Goal: Task Accomplishment & Management: Use online tool/utility

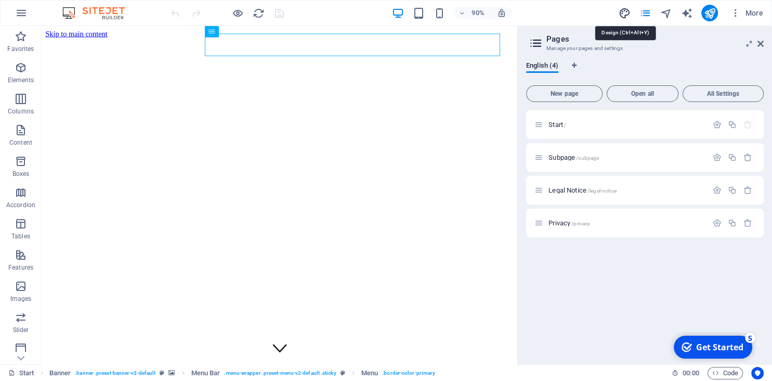
click at [625, 16] on icon "design" at bounding box center [624, 13] width 12 height 12
select select "px"
select select "400"
select select "px"
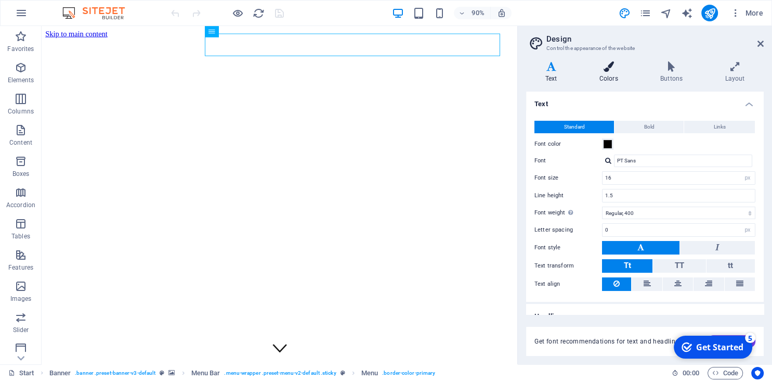
click at [607, 66] on icon at bounding box center [608, 66] width 57 height 10
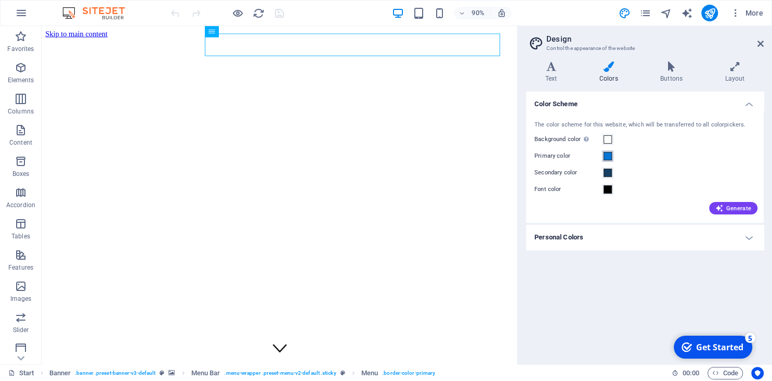
click at [608, 154] on span at bounding box center [608, 156] width 8 height 8
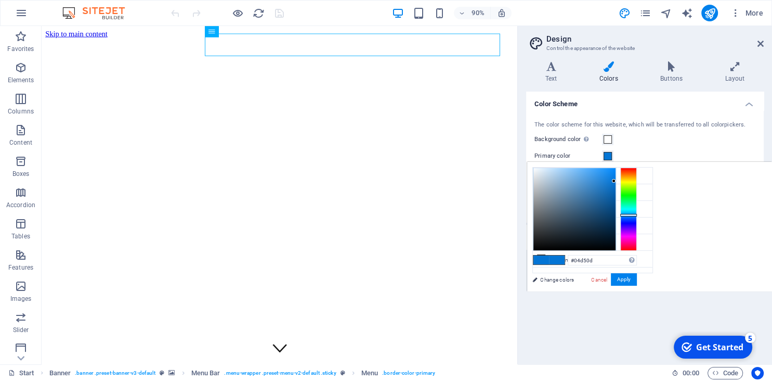
click at [630, 196] on div at bounding box center [628, 208] width 17 height 83
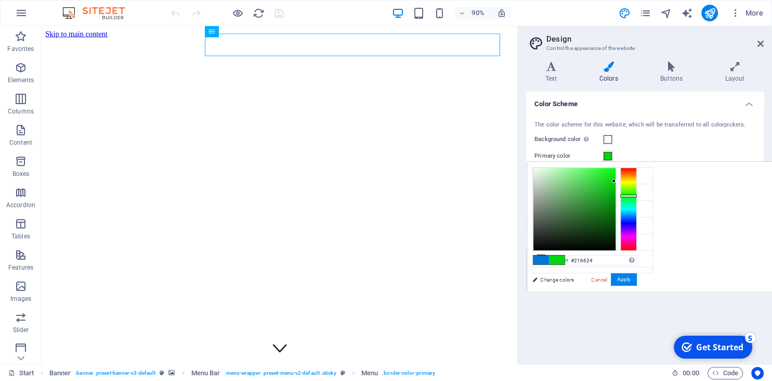
click at [589, 217] on div at bounding box center [575, 209] width 82 height 82
click at [599, 215] on div at bounding box center [575, 209] width 82 height 82
click at [600, 210] on div at bounding box center [575, 209] width 82 height 82
type input "#137517"
click at [602, 212] on div at bounding box center [575, 209] width 82 height 82
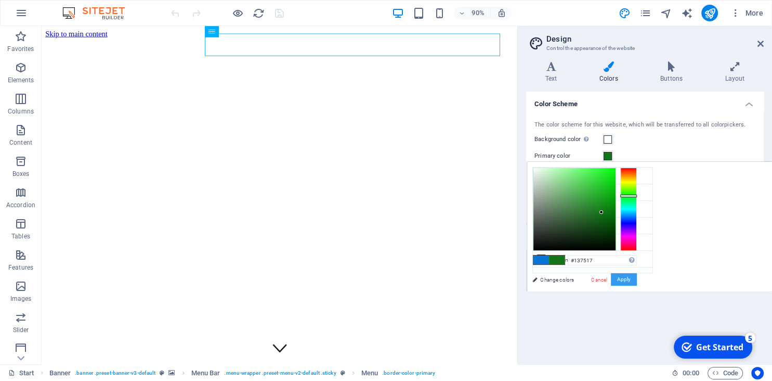
click at [625, 282] on button "Apply" at bounding box center [624, 279] width 26 height 12
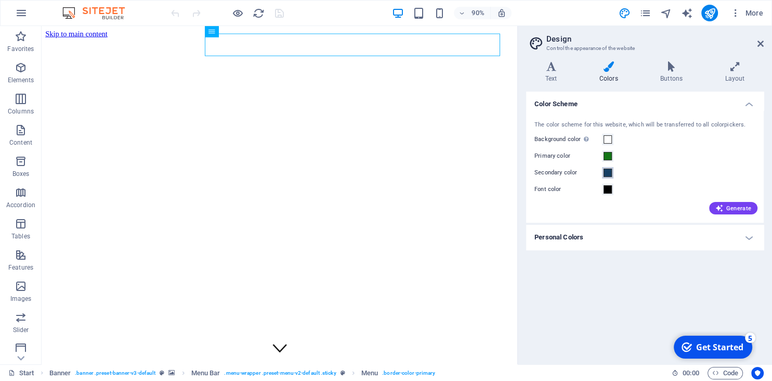
click at [607, 172] on span at bounding box center [608, 173] width 8 height 8
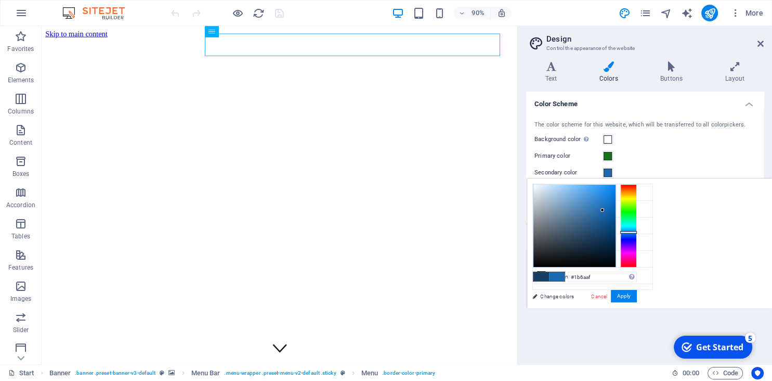
click at [603, 210] on div at bounding box center [575, 226] width 82 height 82
click at [609, 201] on div at bounding box center [575, 226] width 82 height 82
click at [605, 190] on div at bounding box center [575, 226] width 82 height 82
click at [631, 234] on div at bounding box center [628, 225] width 17 height 83
click at [609, 197] on div at bounding box center [575, 226] width 82 height 82
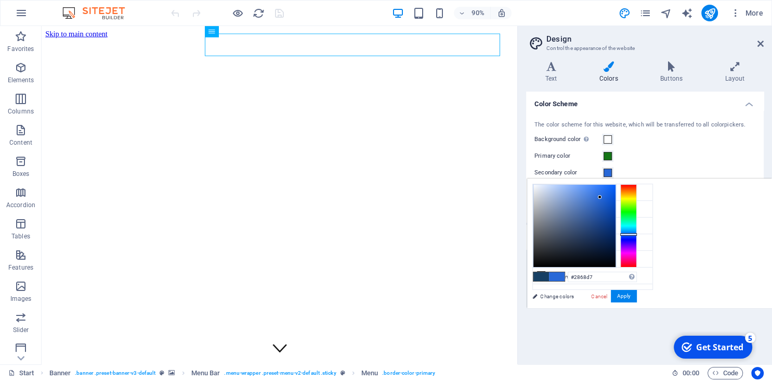
click at [600, 197] on div at bounding box center [575, 226] width 82 height 82
click at [587, 201] on div at bounding box center [575, 226] width 82 height 82
click at [583, 205] on div at bounding box center [575, 226] width 82 height 82
click at [628, 300] on button "Apply" at bounding box center [624, 296] width 26 height 12
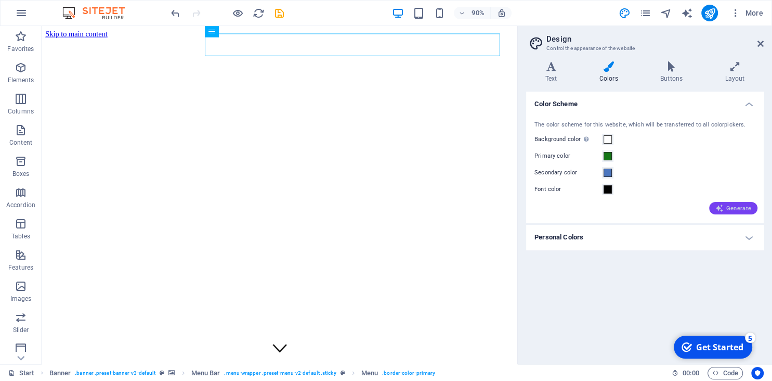
click at [739, 210] on span "Generate" at bounding box center [734, 208] width 36 height 8
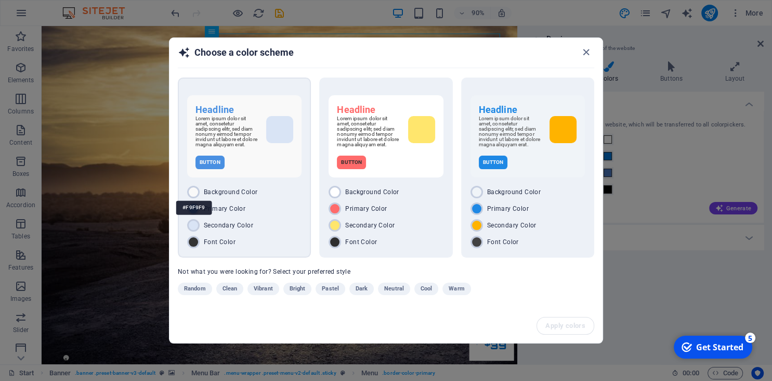
click at [195, 193] on div at bounding box center [193, 192] width 12 height 12
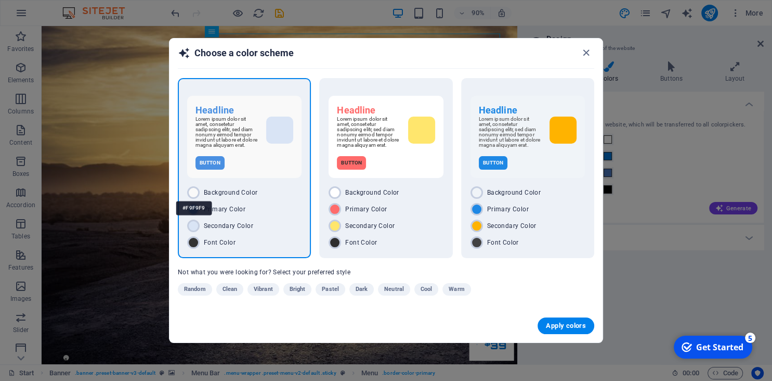
click at [193, 196] on div "#F9F9F9" at bounding box center [194, 208] width 36 height 29
click at [196, 230] on div "#D9E4F5" at bounding box center [194, 241] width 36 height 29
click at [335, 195] on div "#FFFFFF" at bounding box center [336, 208] width 36 height 29
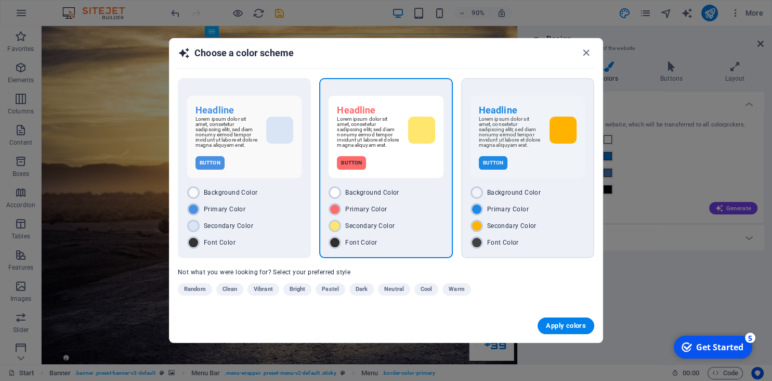
click at [511, 208] on span "Primary Color" at bounding box center [508, 209] width 42 height 8
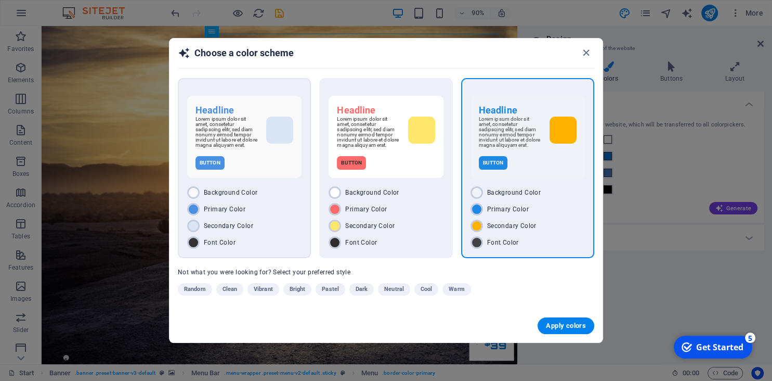
click at [234, 174] on div "Headline Lorem ipsum dolor sit amet, consetetur sadipscing elitr, sed diam nonu…" at bounding box center [244, 137] width 114 height 82
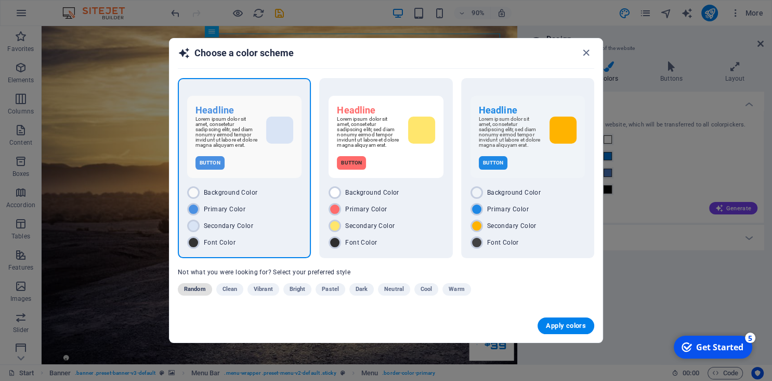
click at [198, 295] on span "Random" at bounding box center [195, 289] width 22 height 12
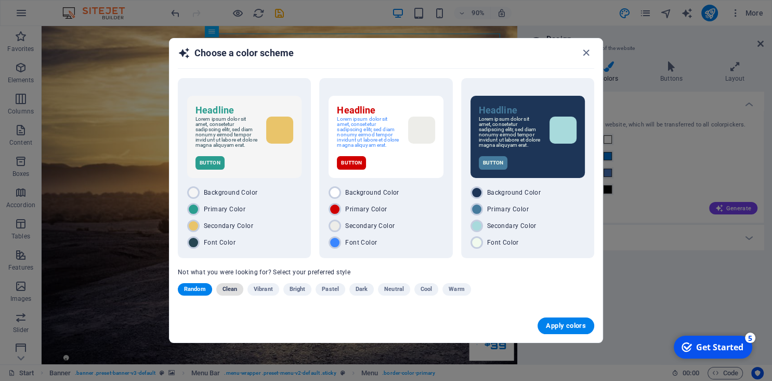
click at [231, 292] on span "Clean" at bounding box center [230, 289] width 15 height 12
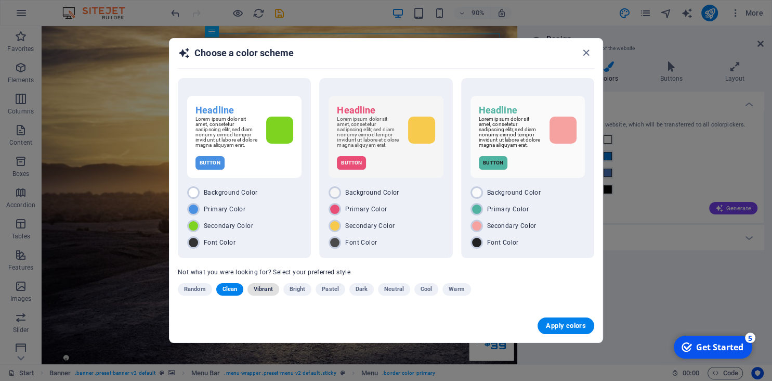
click at [268, 292] on span "Vibrant" at bounding box center [263, 289] width 19 height 12
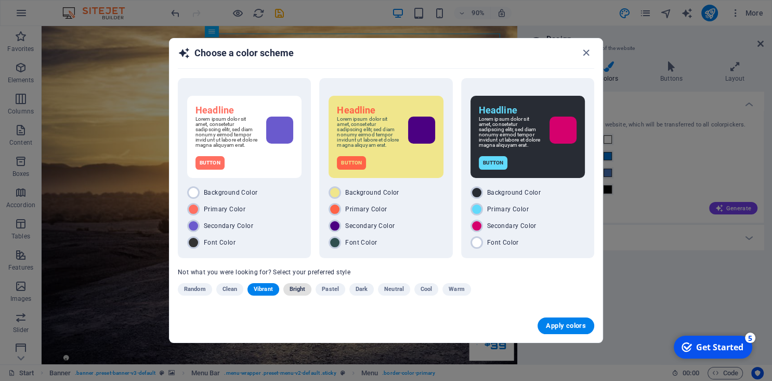
click at [296, 291] on span "Bright" at bounding box center [298, 289] width 16 height 12
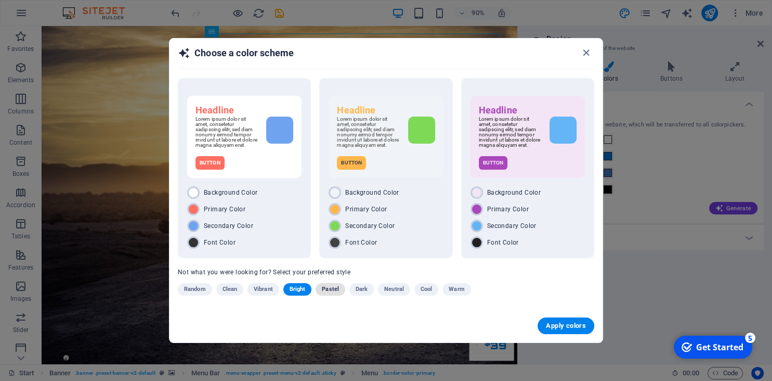
click at [331, 293] on span "Pastel" at bounding box center [330, 289] width 17 height 12
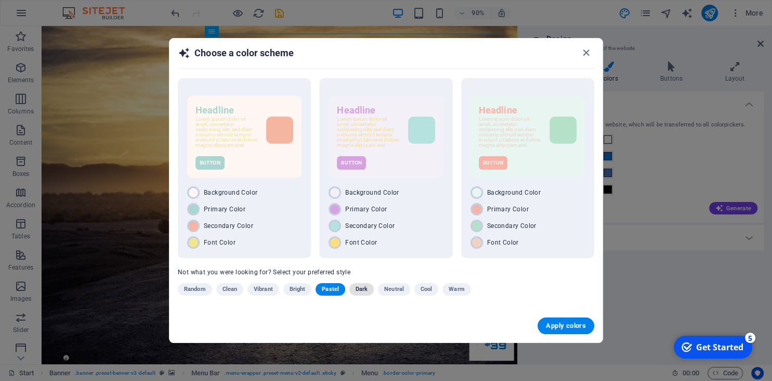
click at [361, 292] on span "Dark" at bounding box center [362, 289] width 12 height 12
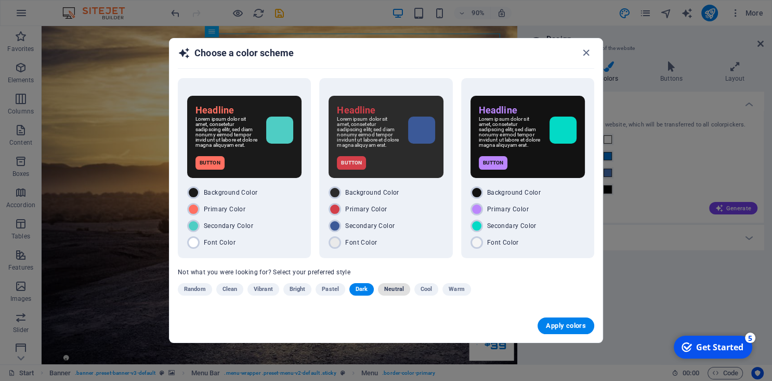
click at [398, 291] on span "Neutral" at bounding box center [394, 289] width 20 height 12
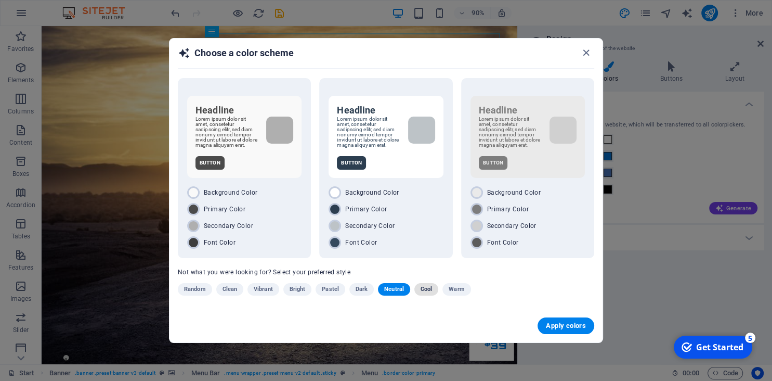
click at [425, 290] on span "Cool" at bounding box center [426, 289] width 11 height 12
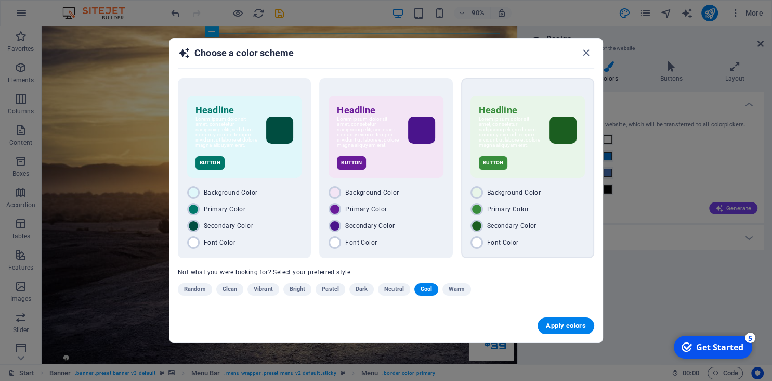
click at [516, 238] on div "Background Color Primary Color Secondary Color Font Color" at bounding box center [528, 217] width 114 height 62
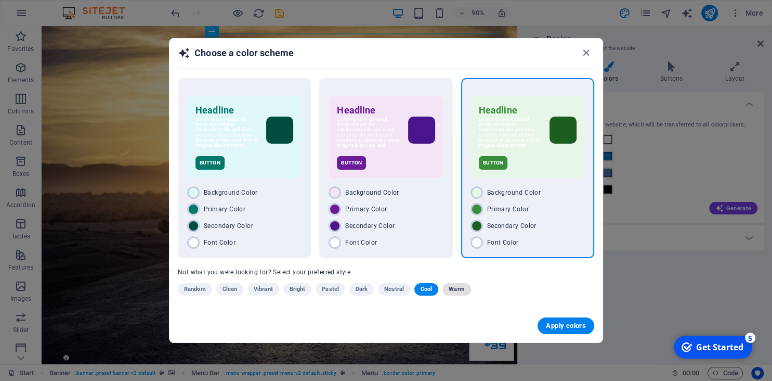
click at [459, 291] on span "Warm" at bounding box center [457, 289] width 16 height 12
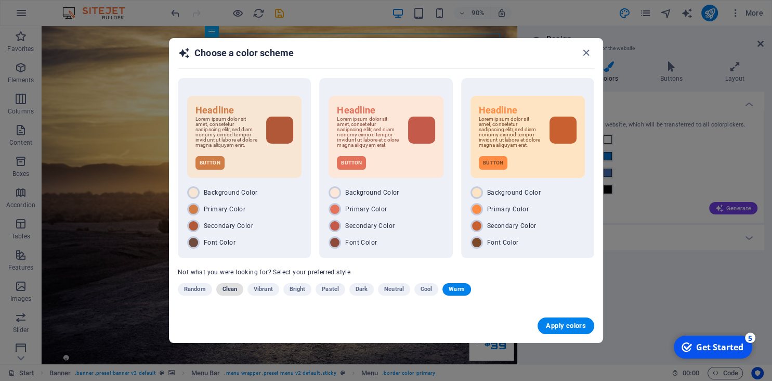
click at [228, 295] on span "Clean" at bounding box center [230, 289] width 15 height 12
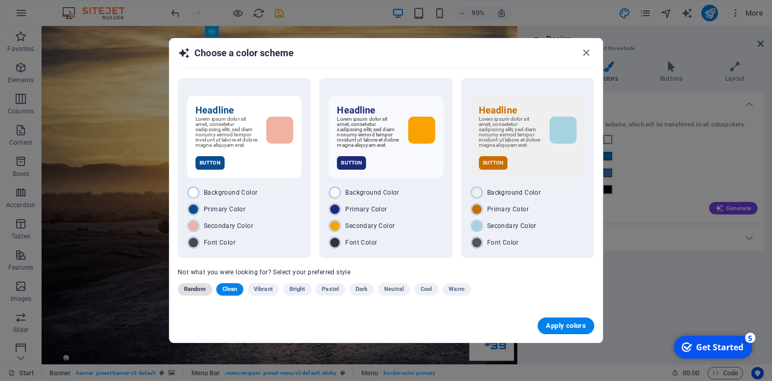
click at [195, 292] on span "Random" at bounding box center [195, 289] width 22 height 12
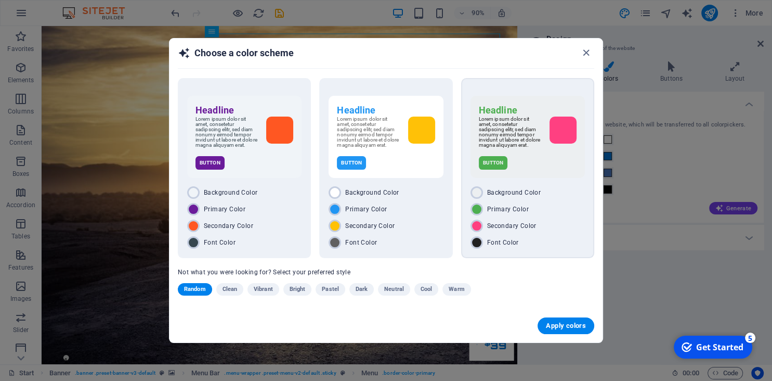
click at [527, 166] on div "Button" at bounding box center [528, 163] width 98 height 14
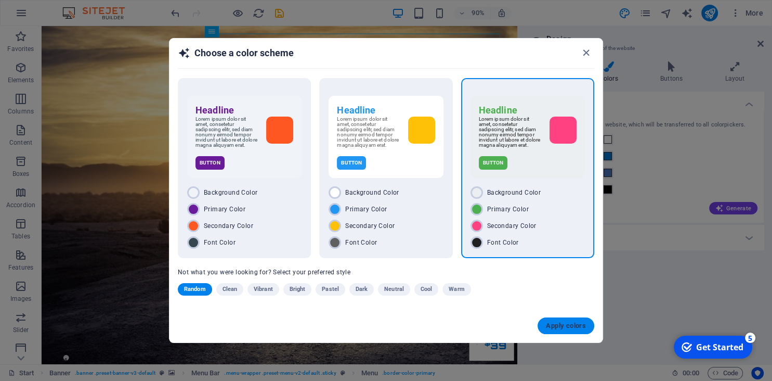
click at [559, 326] on span "Apply colors" at bounding box center [566, 325] width 40 height 8
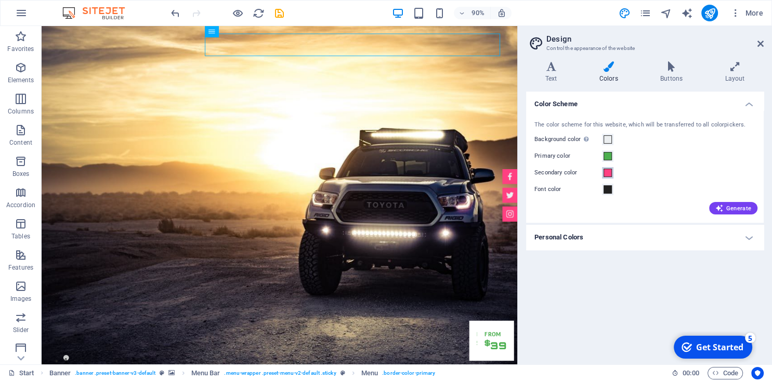
click at [607, 174] on span at bounding box center [608, 173] width 8 height 8
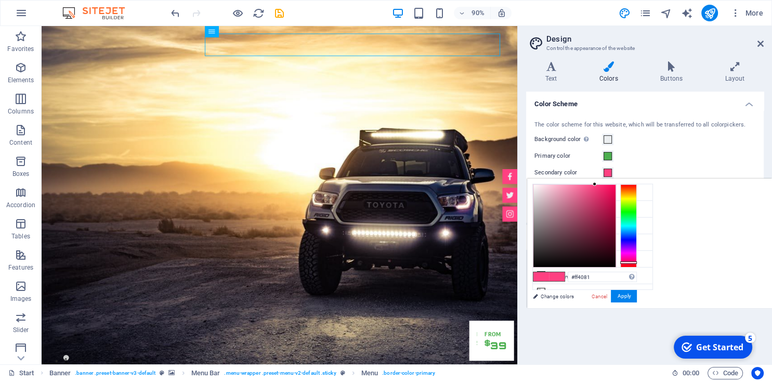
type input "#40fff6"
click at [625, 225] on div at bounding box center [628, 225] width 17 height 83
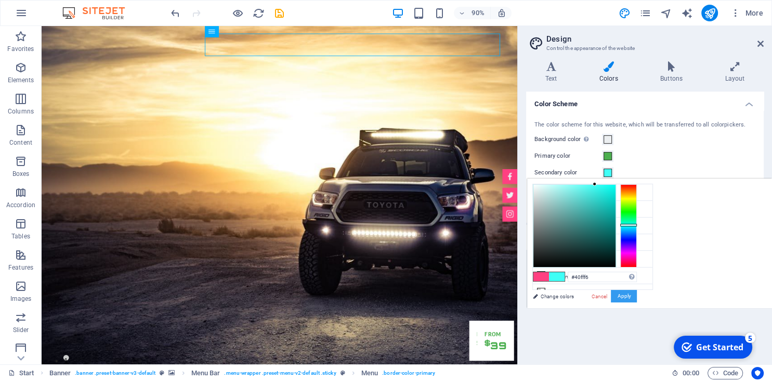
click at [633, 299] on button "Apply" at bounding box center [624, 296] width 26 height 12
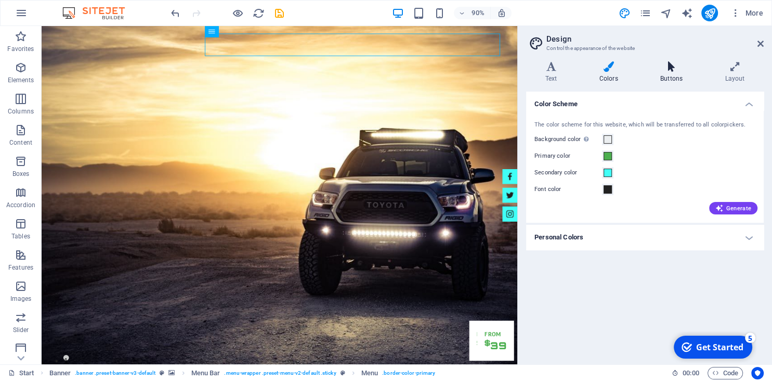
click at [675, 71] on icon at bounding box center [671, 66] width 60 height 10
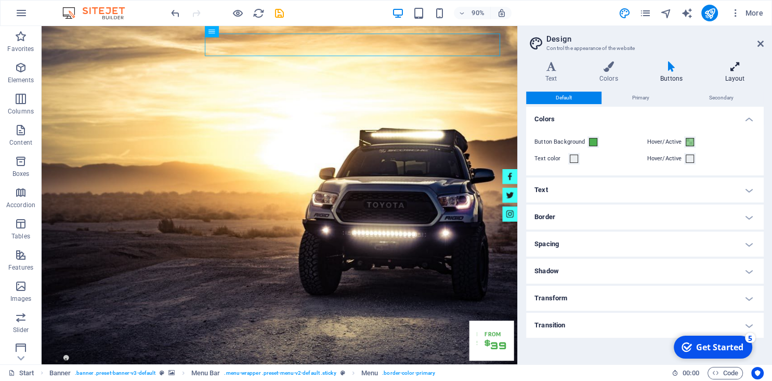
click at [731, 72] on h4 "Layout" at bounding box center [735, 72] width 58 height 22
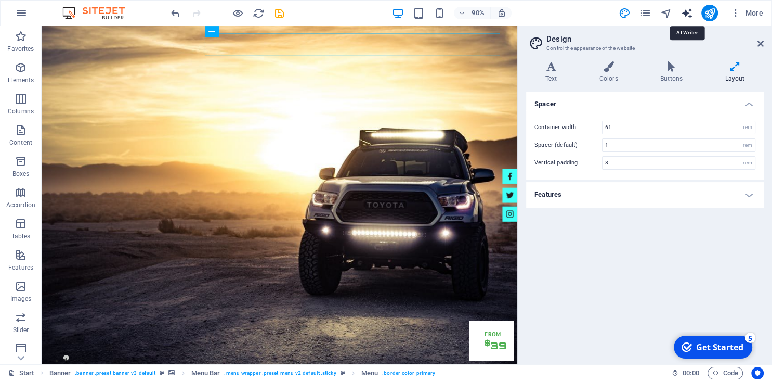
click at [687, 12] on icon "text_generator" at bounding box center [687, 13] width 12 height 12
select select "English"
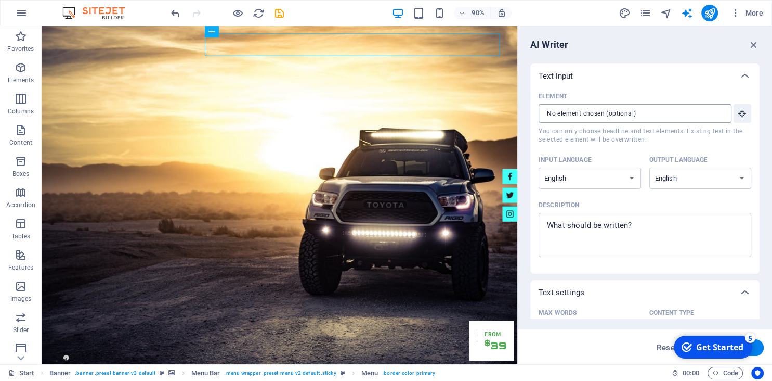
click at [658, 117] on input "Element ​ You can only choose headline and text elements. Existing text in the …" at bounding box center [632, 113] width 186 height 19
click at [650, 111] on input "Element ​ You can only choose headline and text elements. Existing text in the …" at bounding box center [632, 113] width 186 height 19
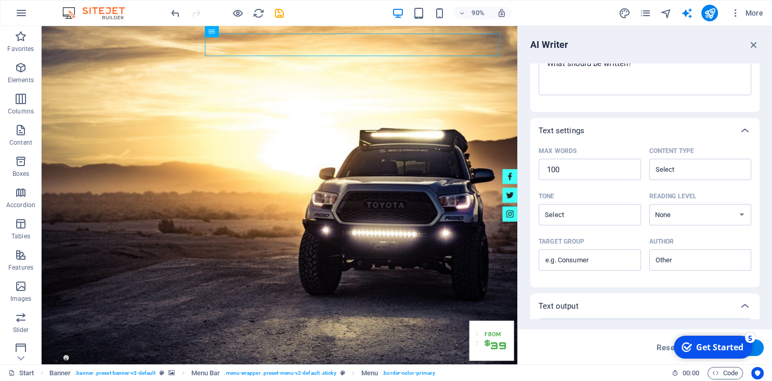
scroll to position [221, 0]
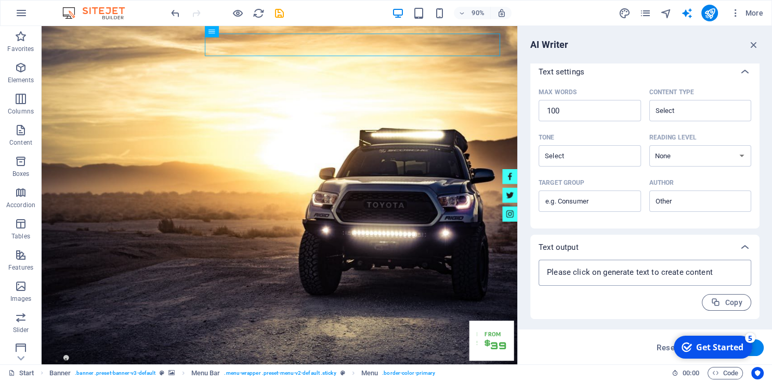
click at [616, 277] on textarea at bounding box center [645, 273] width 202 height 16
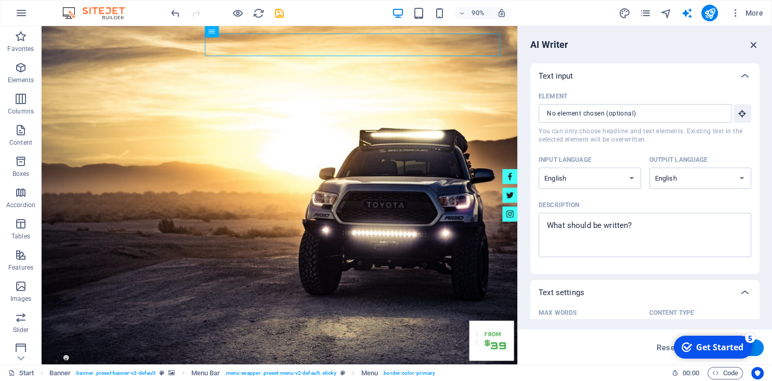
type textarea "x"
click at [758, 41] on icon "button" at bounding box center [753, 44] width 11 height 11
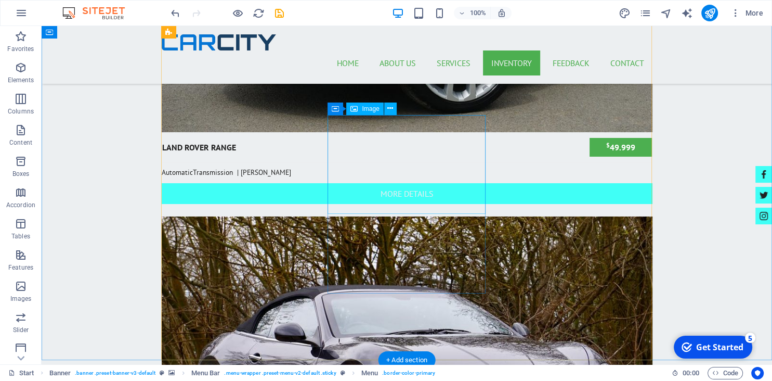
scroll to position [3278, 0]
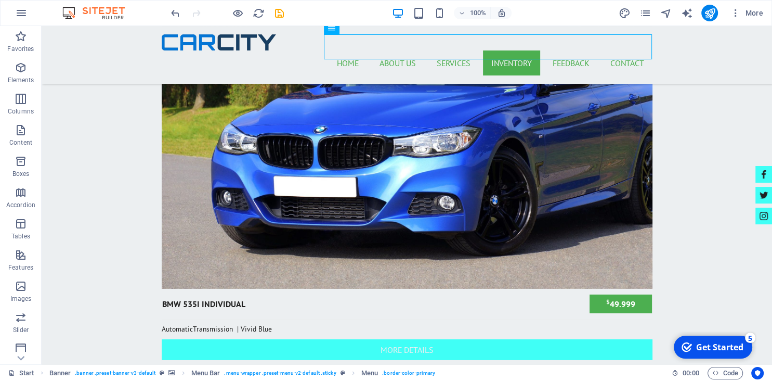
click at [713, 352] on div "Get Started" at bounding box center [719, 346] width 47 height 11
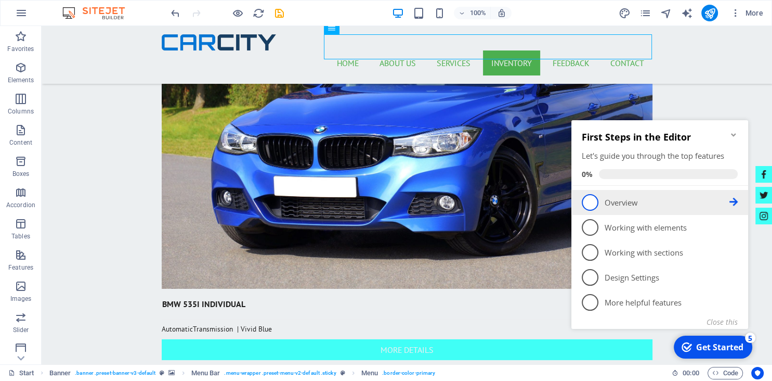
click at [587, 202] on span "1" at bounding box center [590, 202] width 17 height 17
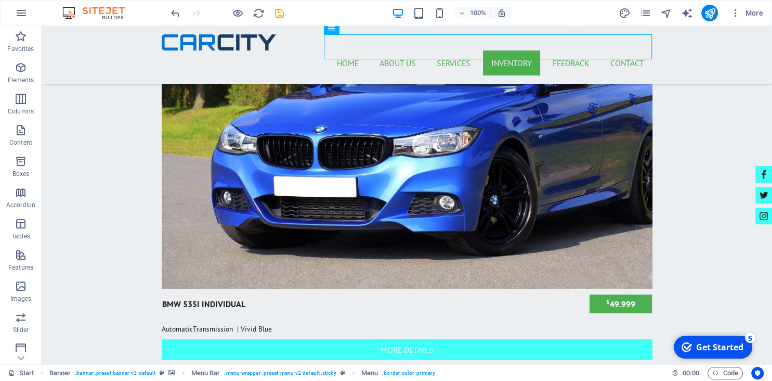
click at [706, 342] on div "Get Started" at bounding box center [719, 346] width 47 height 11
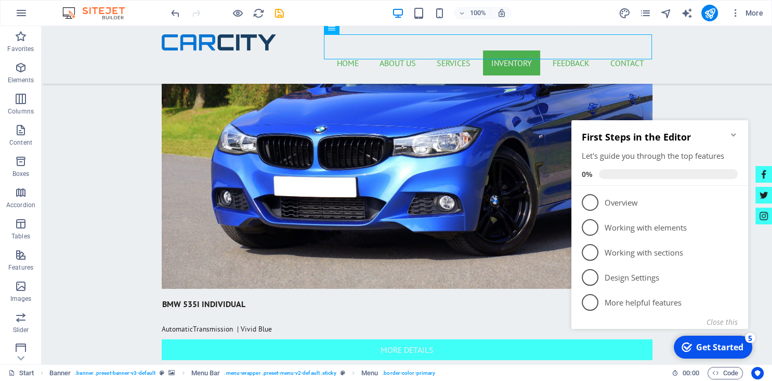
scroll to position [0, 0]
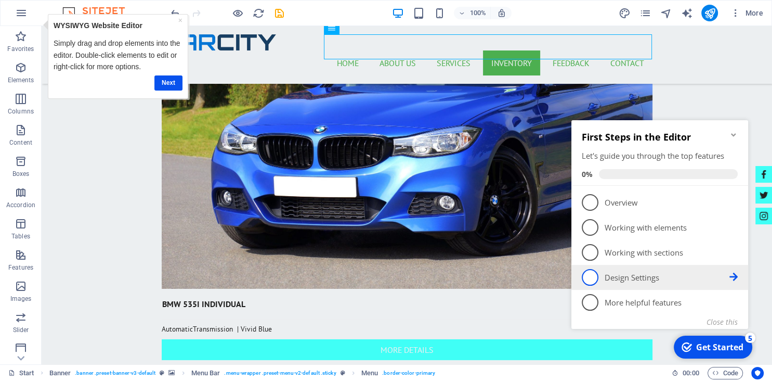
click at [591, 277] on span "4" at bounding box center [590, 277] width 17 height 17
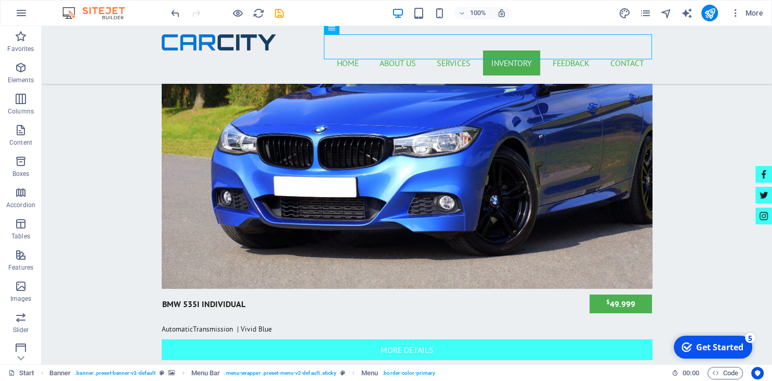
click at [706, 343] on div "Get Started" at bounding box center [719, 346] width 47 height 11
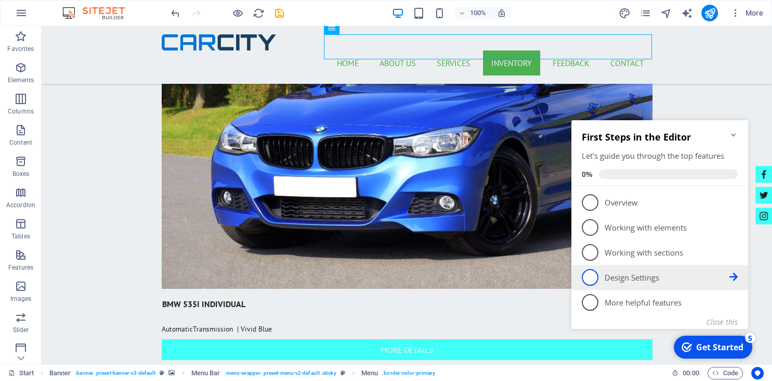
click at [735, 277] on icon at bounding box center [734, 277] width 8 height 8
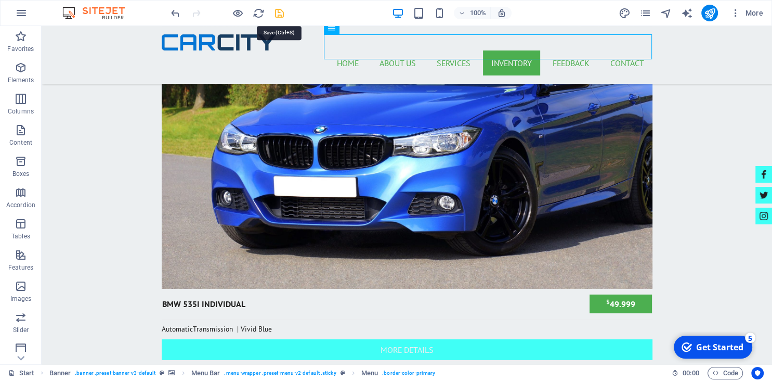
click at [278, 12] on icon "save" at bounding box center [280, 13] width 12 height 12
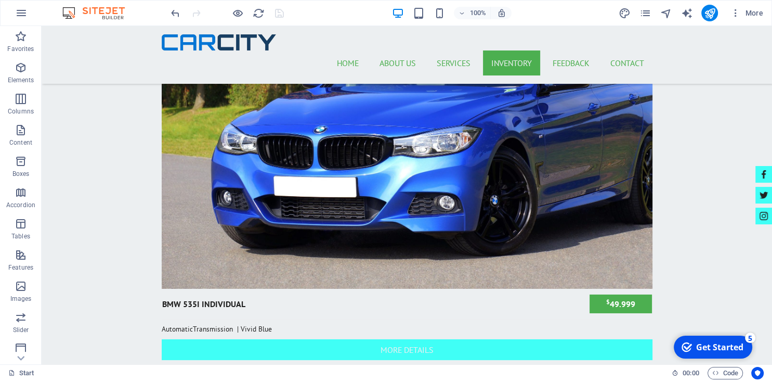
click at [74, 18] on img at bounding box center [99, 13] width 78 height 12
click at [112, 10] on img at bounding box center [99, 13] width 78 height 12
click at [107, 10] on img at bounding box center [99, 13] width 78 height 12
click at [19, 17] on icon "button" at bounding box center [21, 13] width 12 height 12
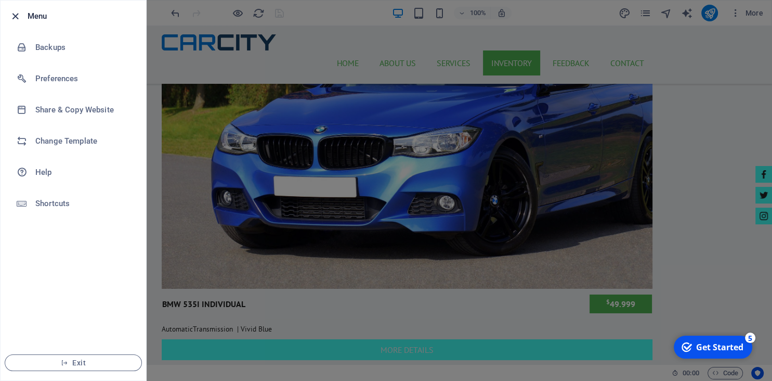
click at [12, 16] on icon "button" at bounding box center [15, 16] width 12 height 12
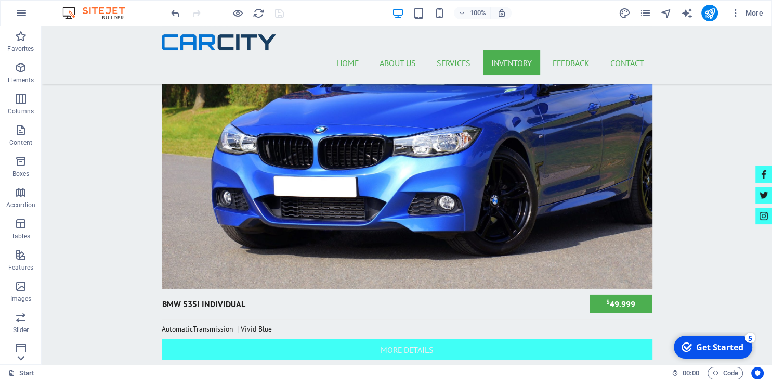
click at [19, 358] on icon at bounding box center [20, 358] width 7 height 5
click at [21, 316] on icon "button" at bounding box center [21, 312] width 12 height 12
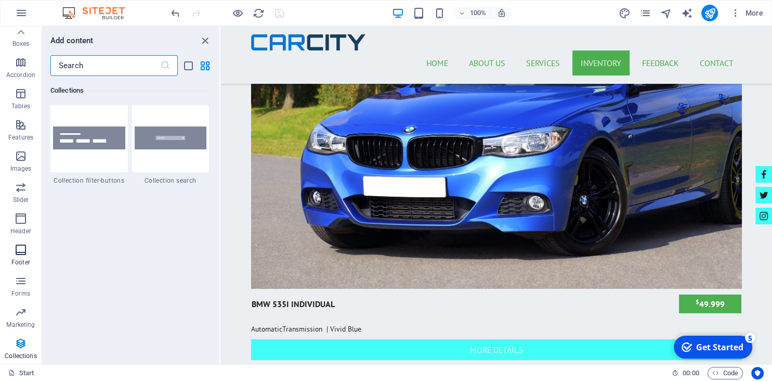
scroll to position [9914, 0]
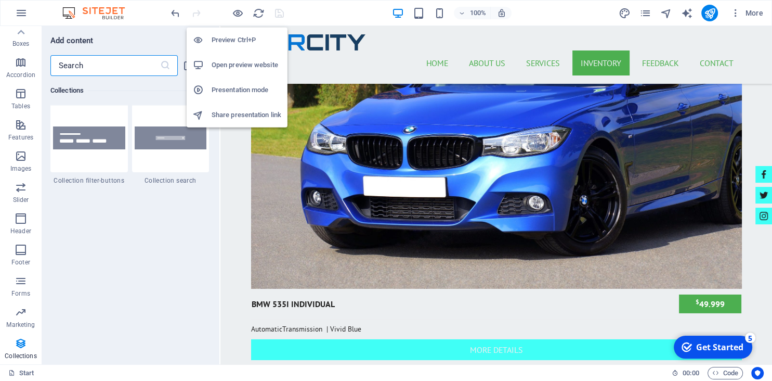
click at [237, 68] on h6 "Open preview website" at bounding box center [247, 65] width 70 height 12
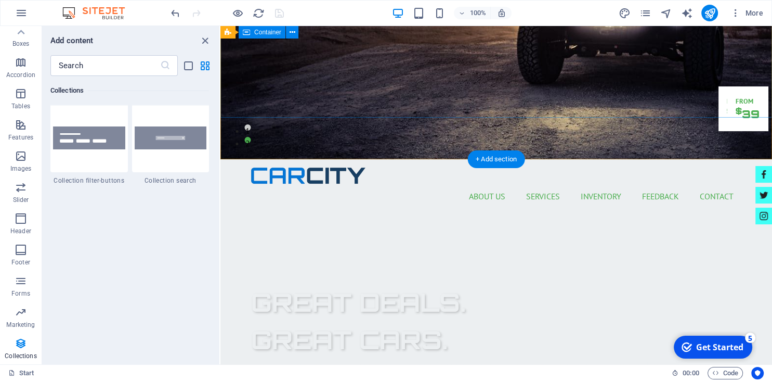
scroll to position [0, 0]
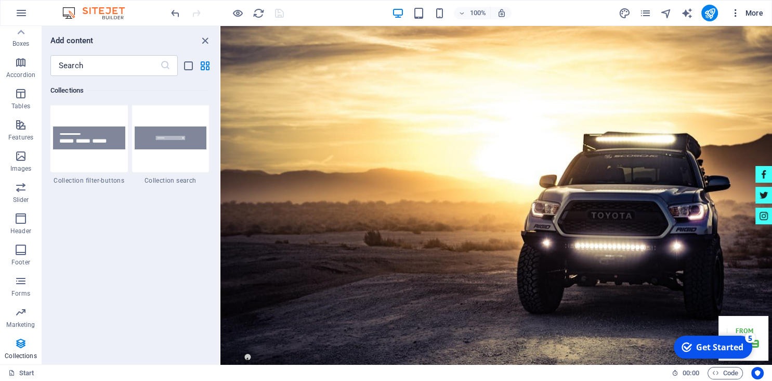
click at [736, 12] on icon "button" at bounding box center [736, 13] width 10 height 10
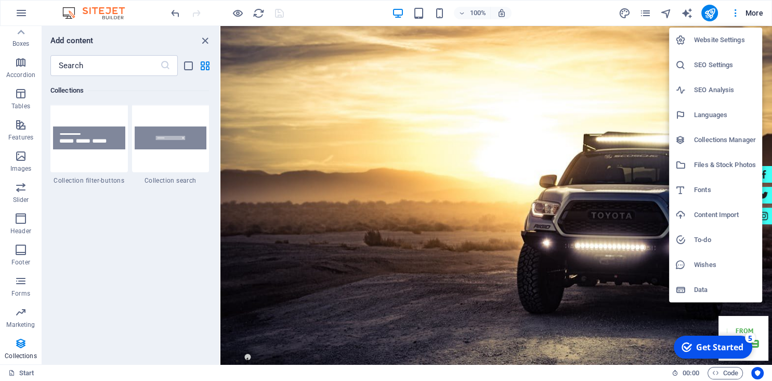
click at [735, 14] on div at bounding box center [386, 190] width 772 height 381
